Goal: Transaction & Acquisition: Purchase product/service

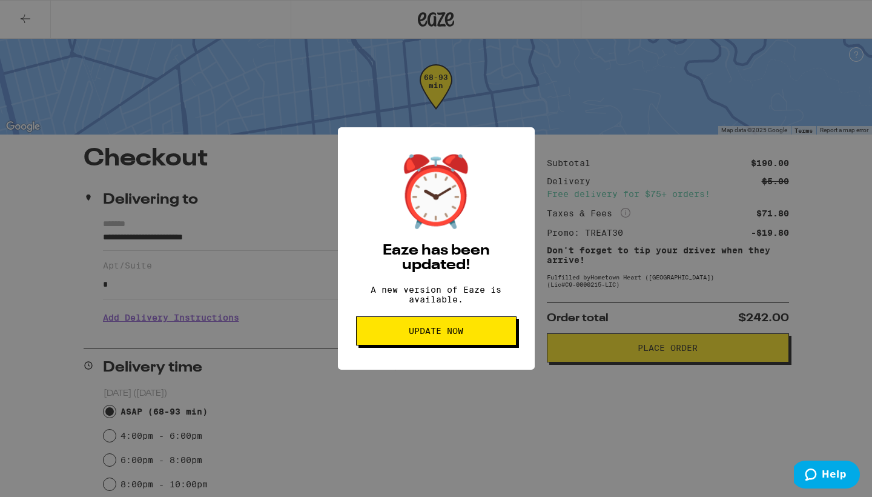
click at [443, 335] on span "Update Now" at bounding box center [436, 331] width 55 height 8
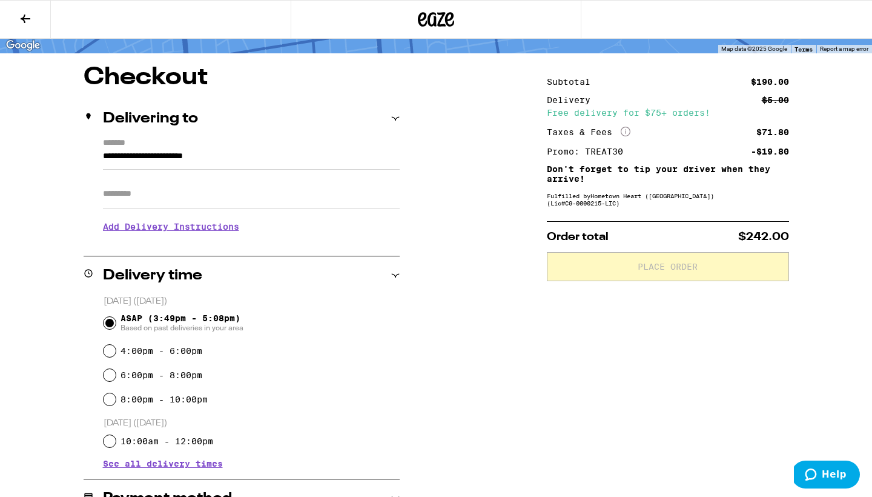
scroll to position [78, 0]
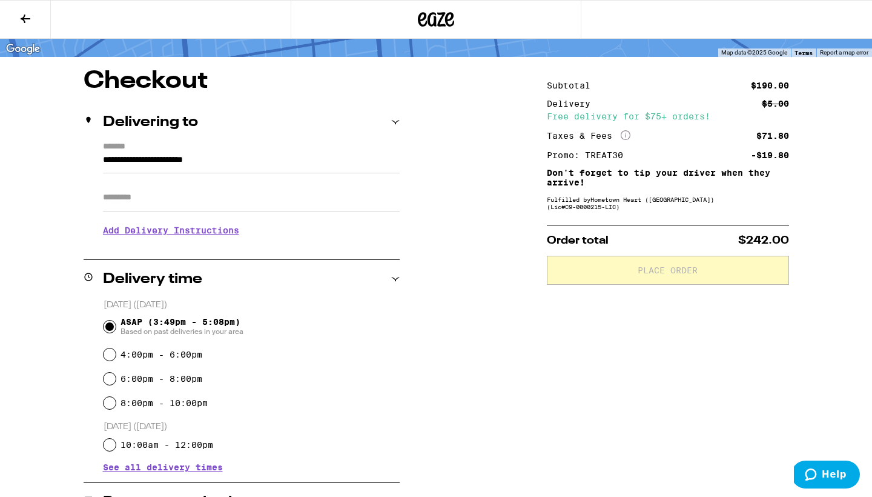
click at [27, 19] on icon at bounding box center [26, 19] width 10 height 8
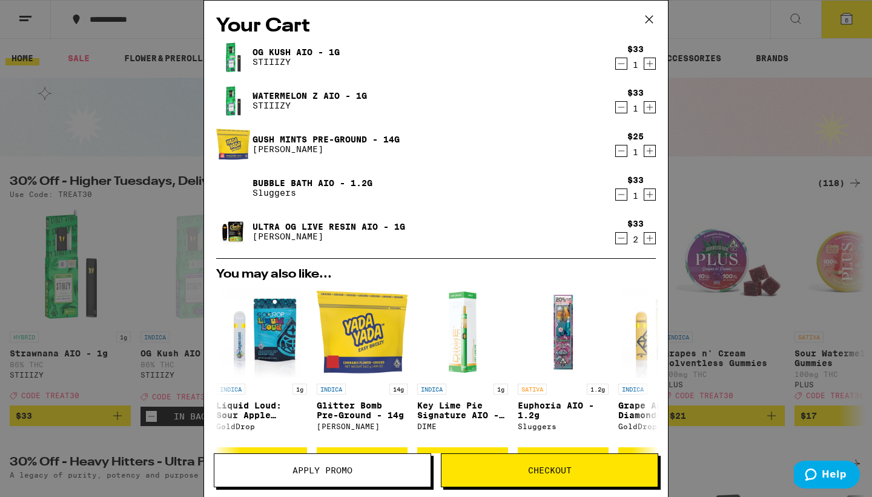
click at [612, 193] on div "$33 1" at bounding box center [633, 187] width 45 height 25
click at [622, 198] on icon "Decrement" at bounding box center [621, 194] width 11 height 15
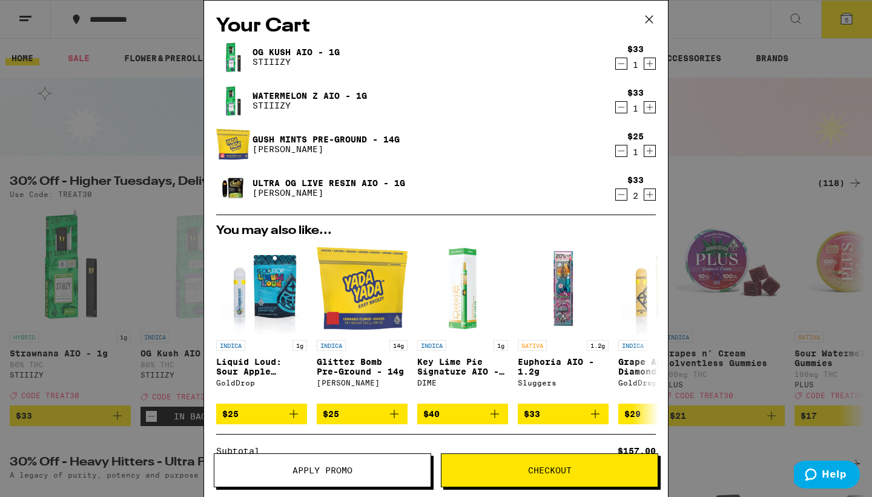
click at [619, 61] on icon "Decrement" at bounding box center [621, 63] width 11 height 15
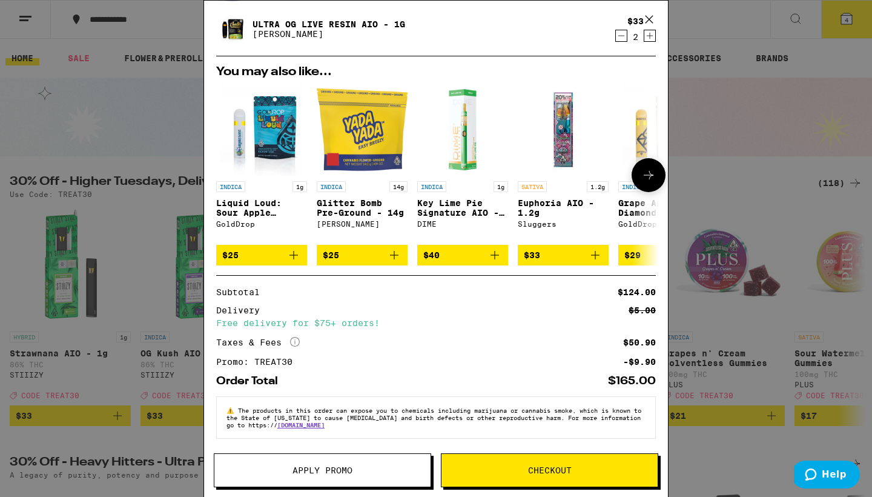
scroll to position [124, 0]
